Goal: Task Accomplishment & Management: Manage account settings

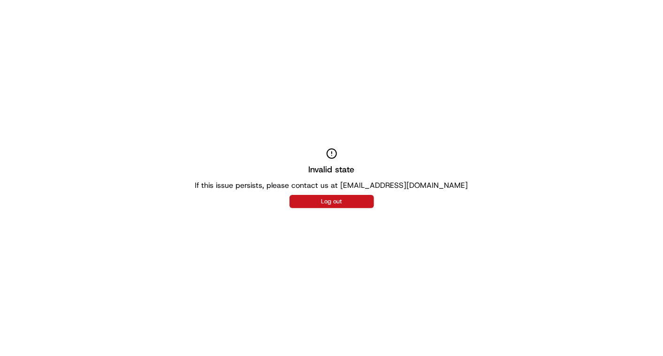
click at [326, 201] on button "Log out" at bounding box center [332, 201] width 84 height 13
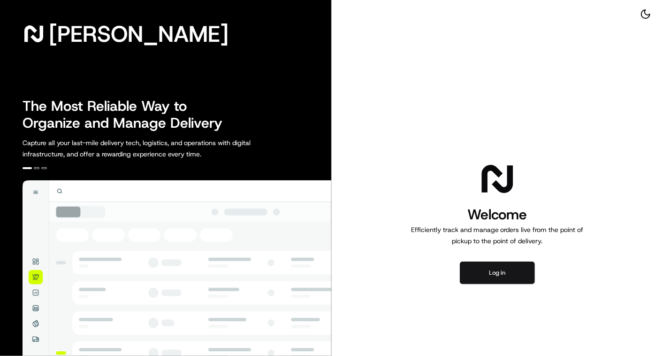
click at [494, 267] on button "Log in" at bounding box center [497, 272] width 75 height 23
